Goal: Information Seeking & Learning: Learn about a topic

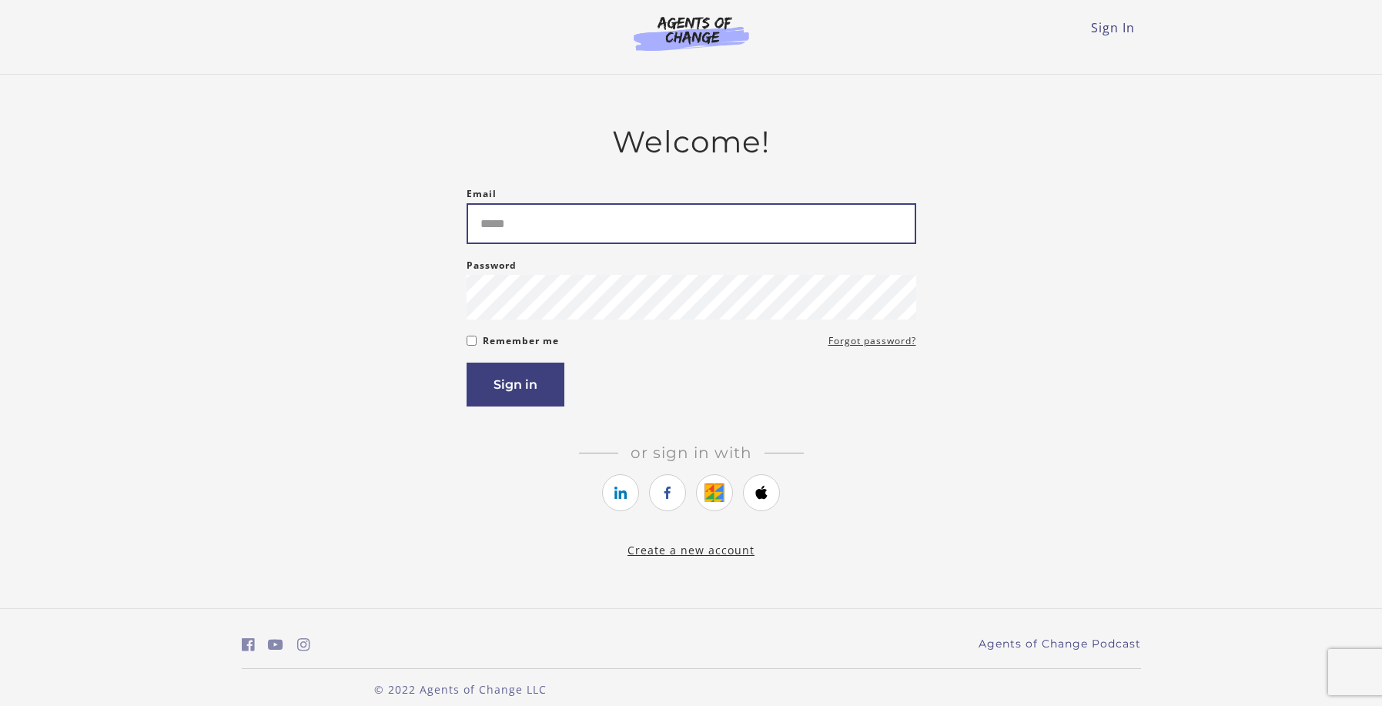
click at [745, 226] on input "Email" at bounding box center [692, 223] width 450 height 41
type input "**********"
click at [509, 350] on label "Remember me" at bounding box center [521, 341] width 76 height 18
click at [508, 387] on button "Sign in" at bounding box center [516, 385] width 98 height 44
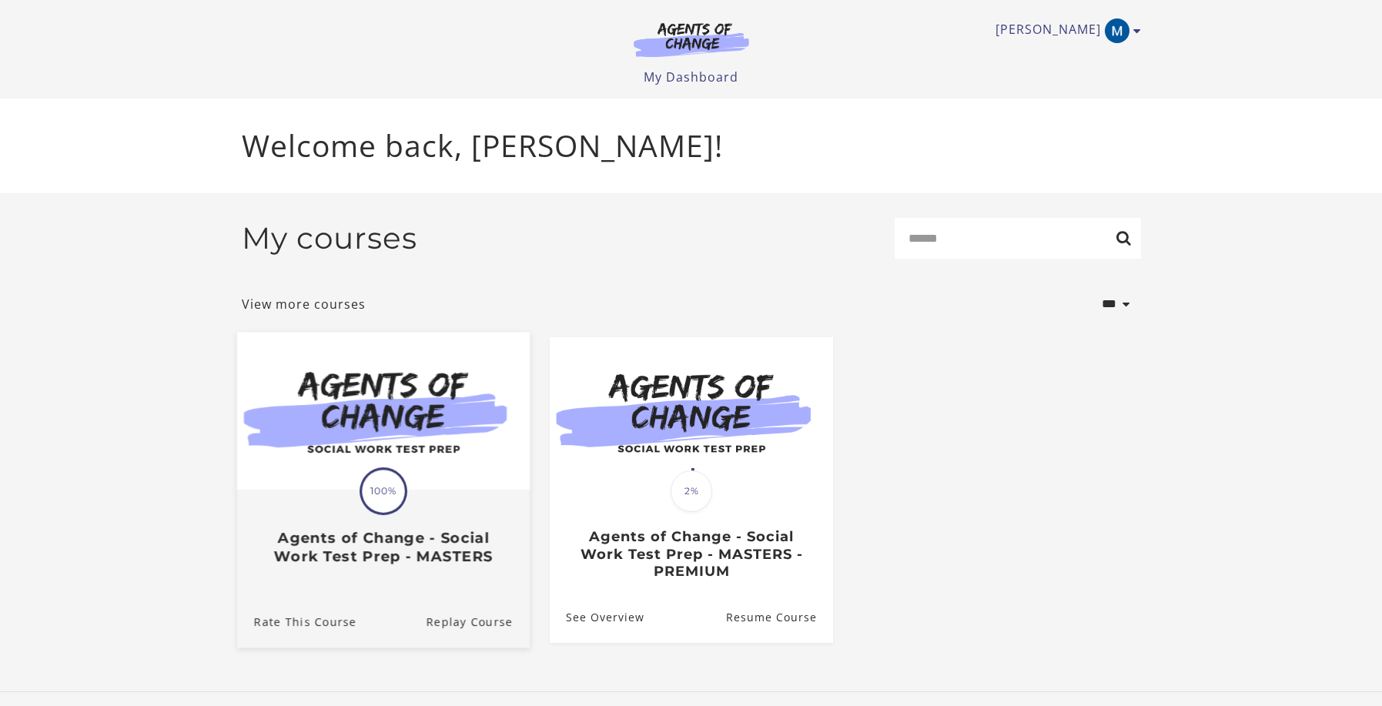
click at [468, 447] on img at bounding box center [382, 411] width 293 height 158
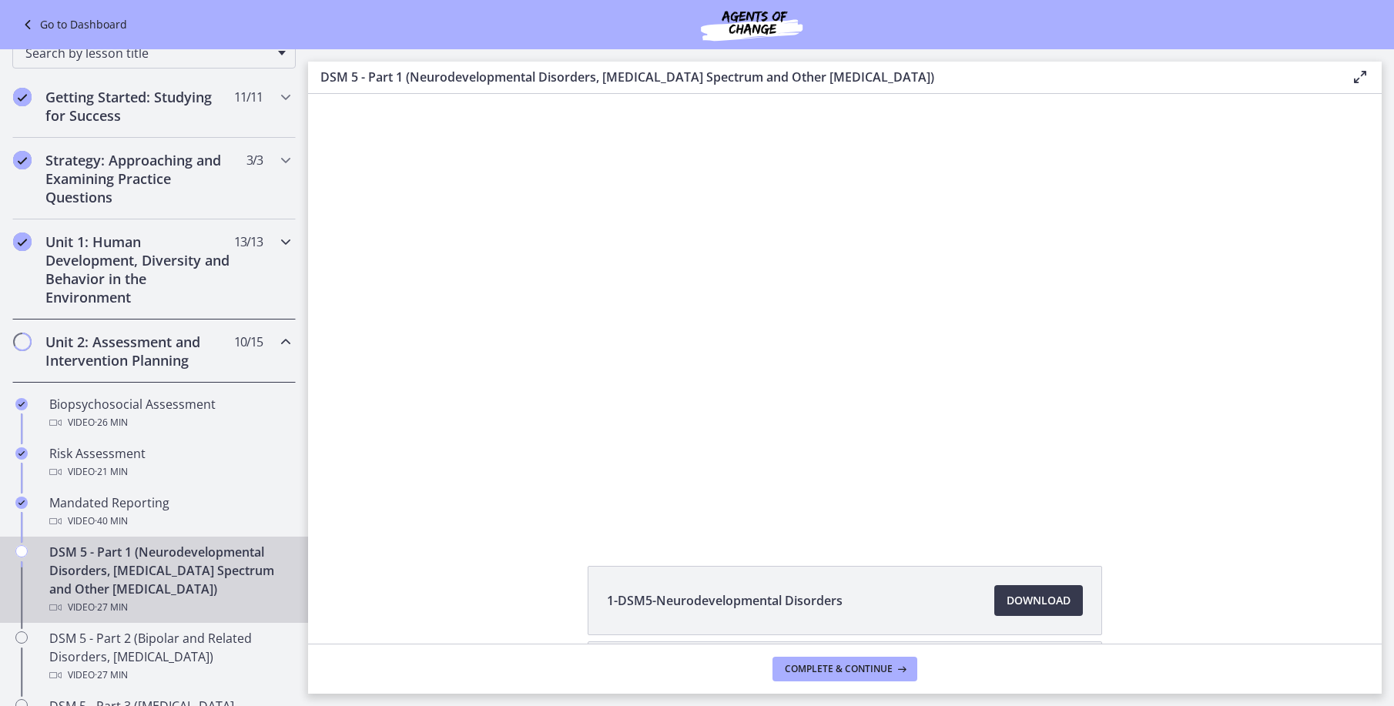
scroll to position [154, 0]
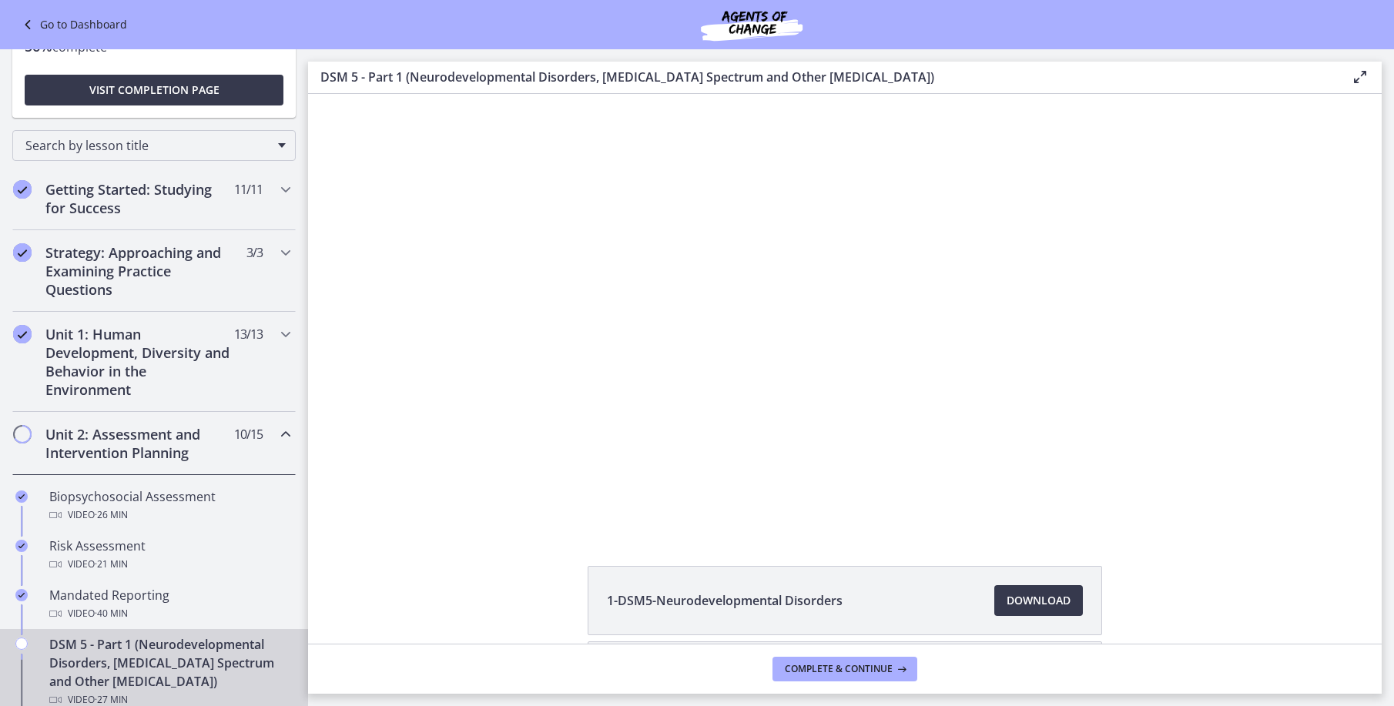
click at [25, 433] on span "Chapters" at bounding box center [22, 434] width 15 height 15
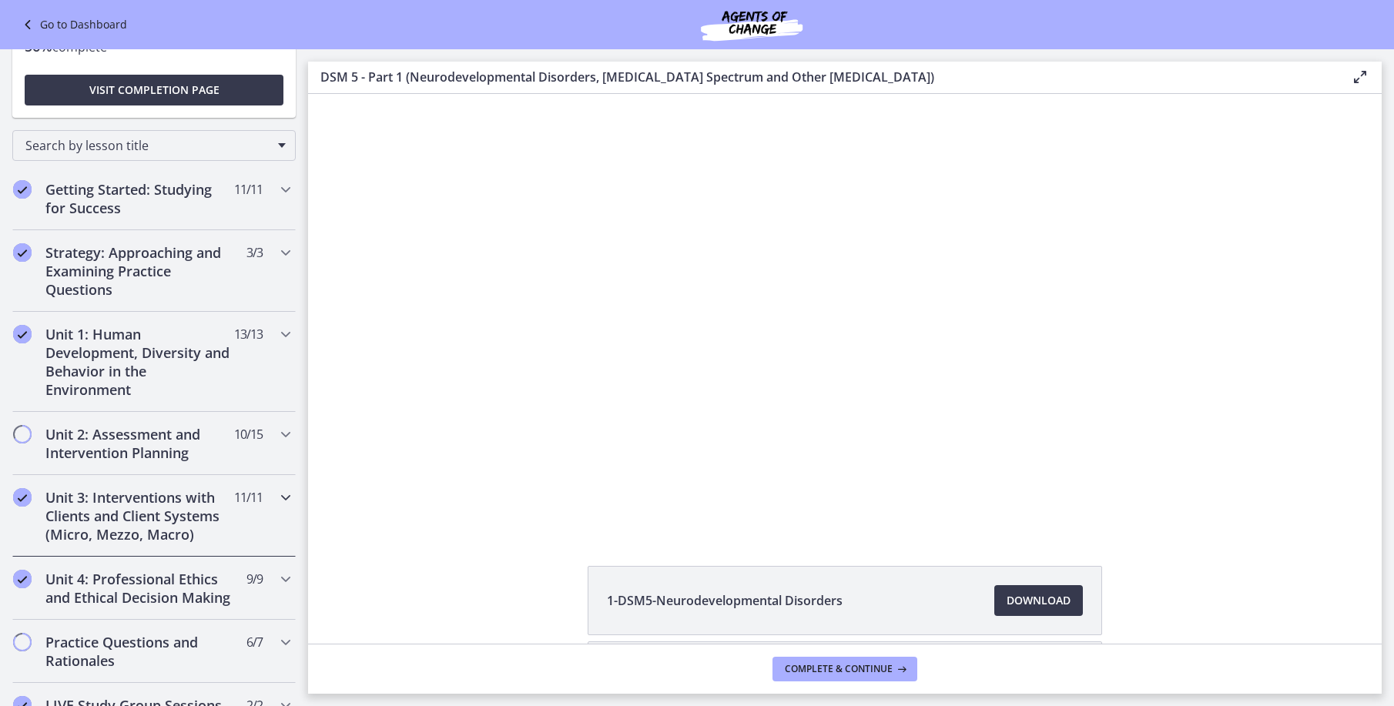
click at [122, 504] on h2 "Unit 3: Interventions with Clients and Client Systems (Micro, Mezzo, Macro)" at bounding box center [139, 515] width 188 height 55
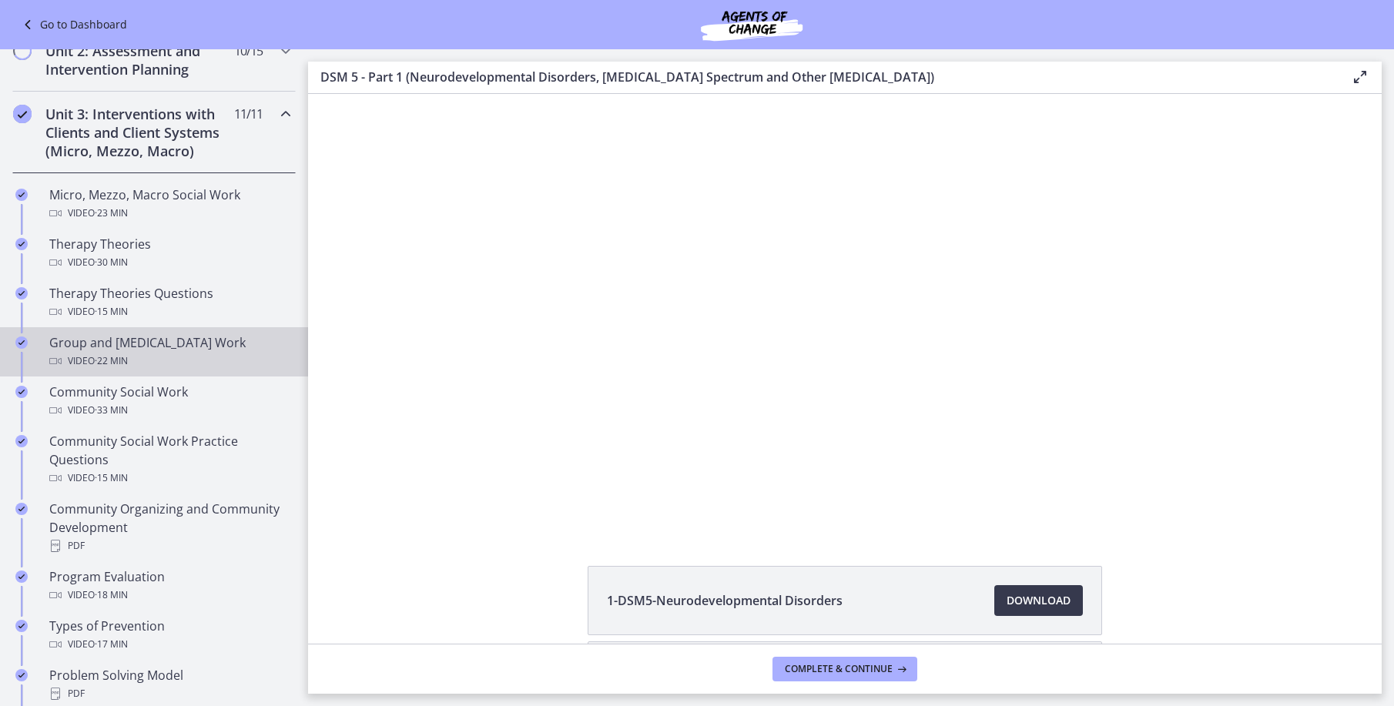
scroll to position [539, 0]
click at [119, 349] on div "Group and [MEDICAL_DATA] Work Video · 22 min" at bounding box center [169, 350] width 240 height 37
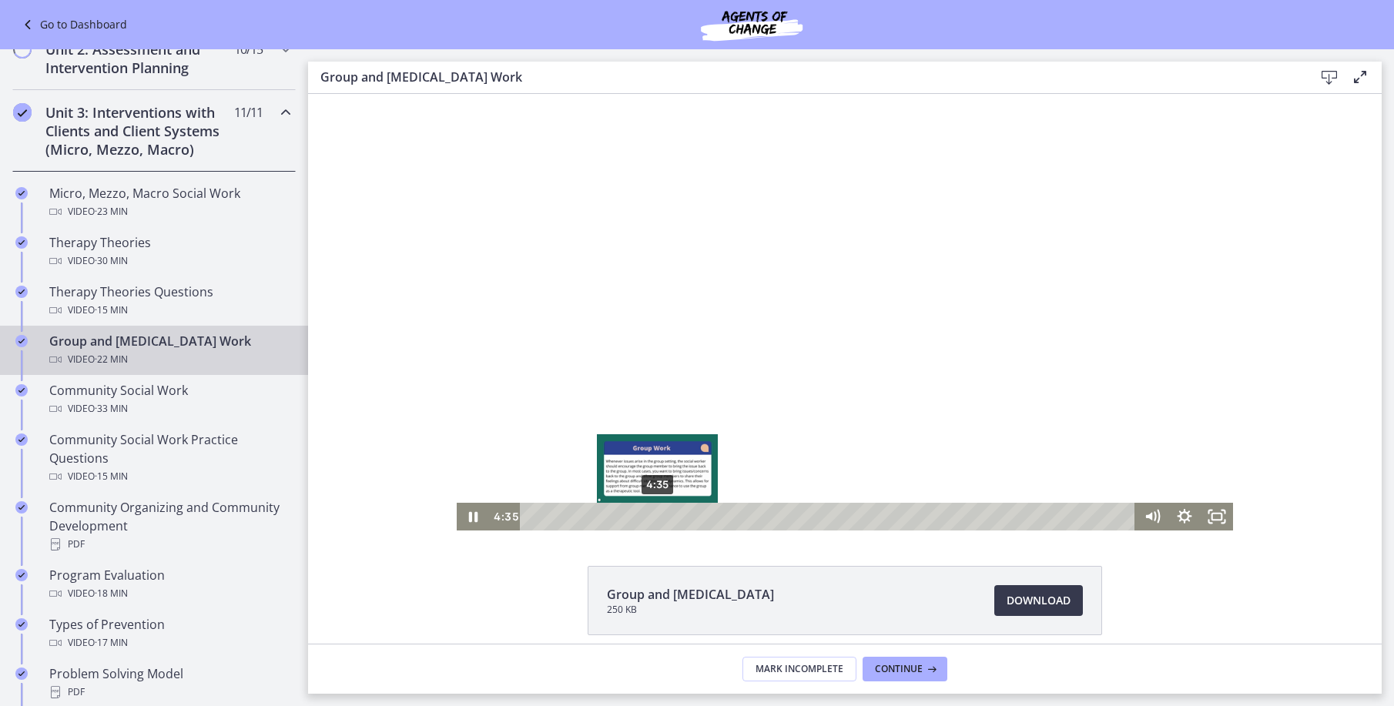
click at [651, 517] on div "4:35" at bounding box center [830, 517] width 596 height 28
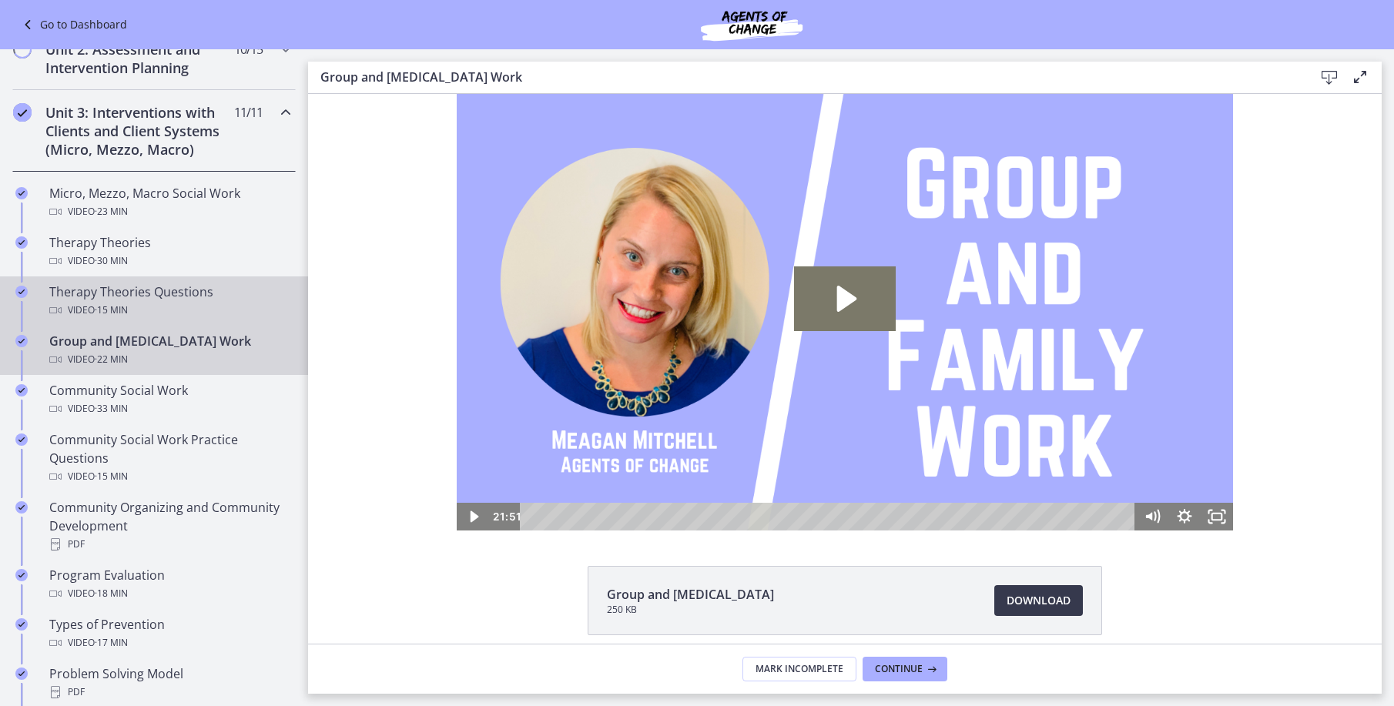
scroll to position [616, 0]
